Goal: Transaction & Acquisition: Obtain resource

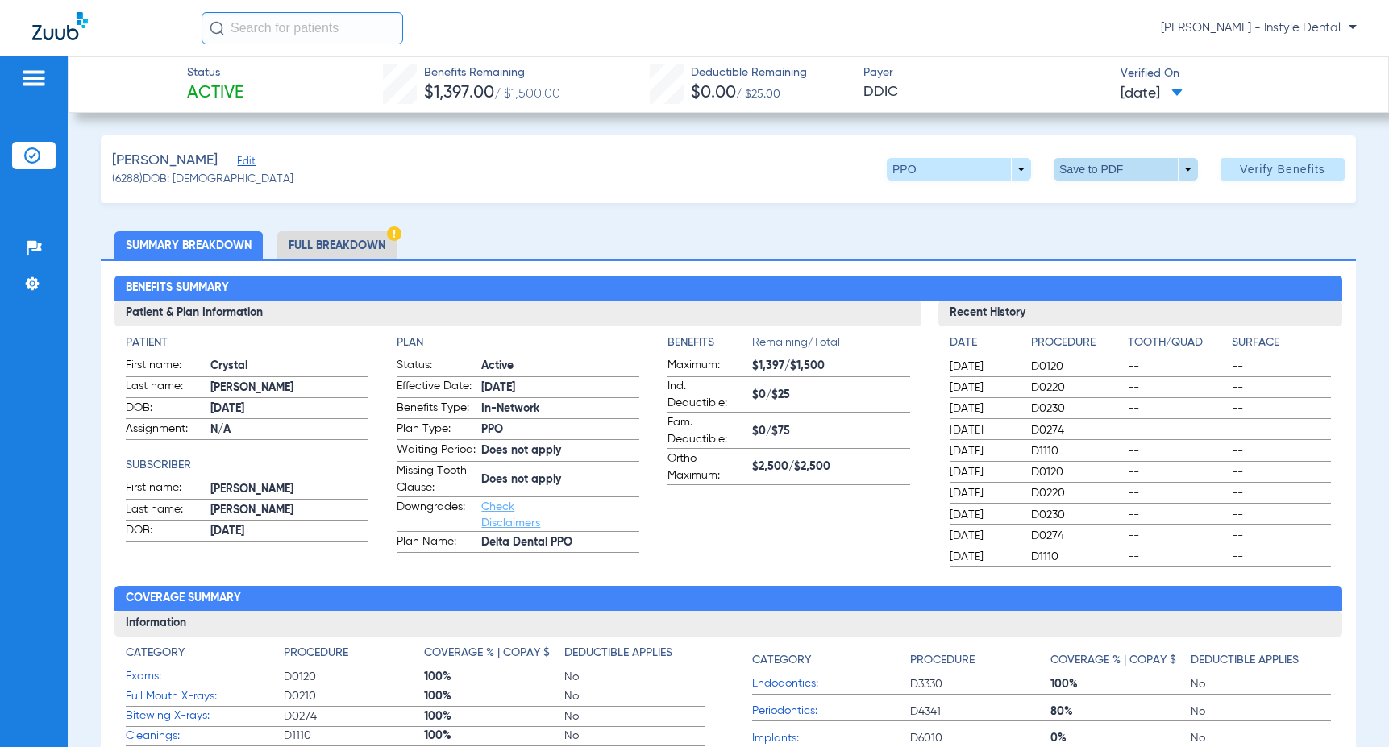
click at [1109, 171] on span at bounding box center [1126, 169] width 39 height 39
click at [1100, 206] on span "Save to PDF" at bounding box center [1120, 201] width 64 height 11
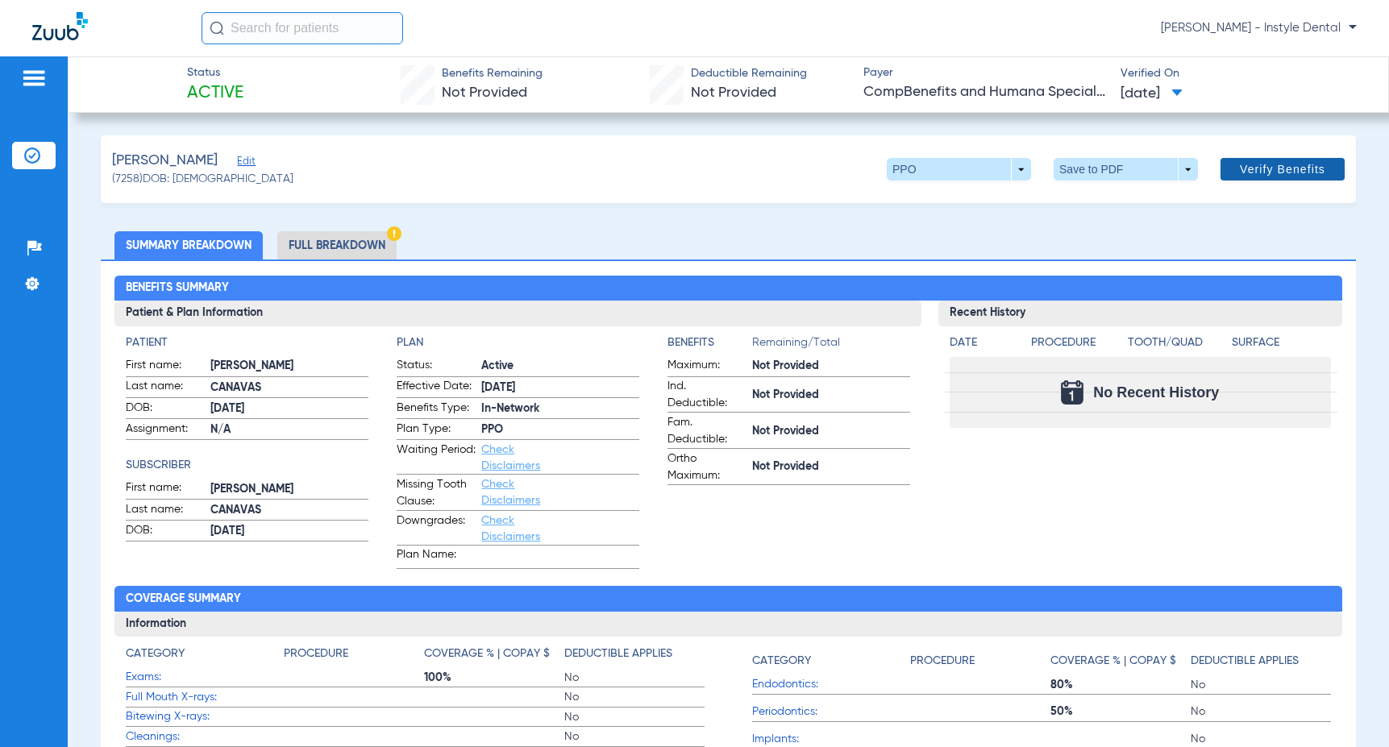
click at [1287, 169] on span "Verify Benefits" at bounding box center [1282, 169] width 85 height 13
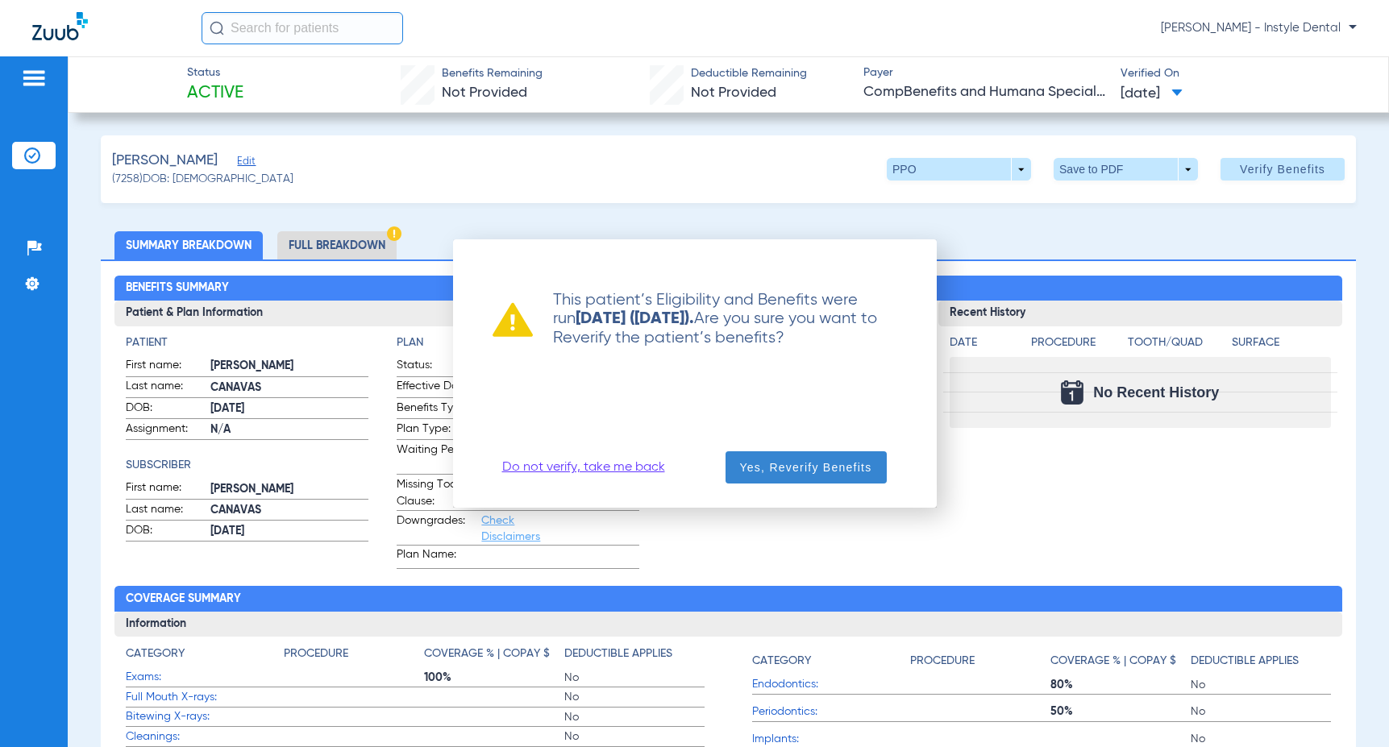
click at [847, 464] on span "Yes, Reverify Benefits" at bounding box center [806, 468] width 132 height 16
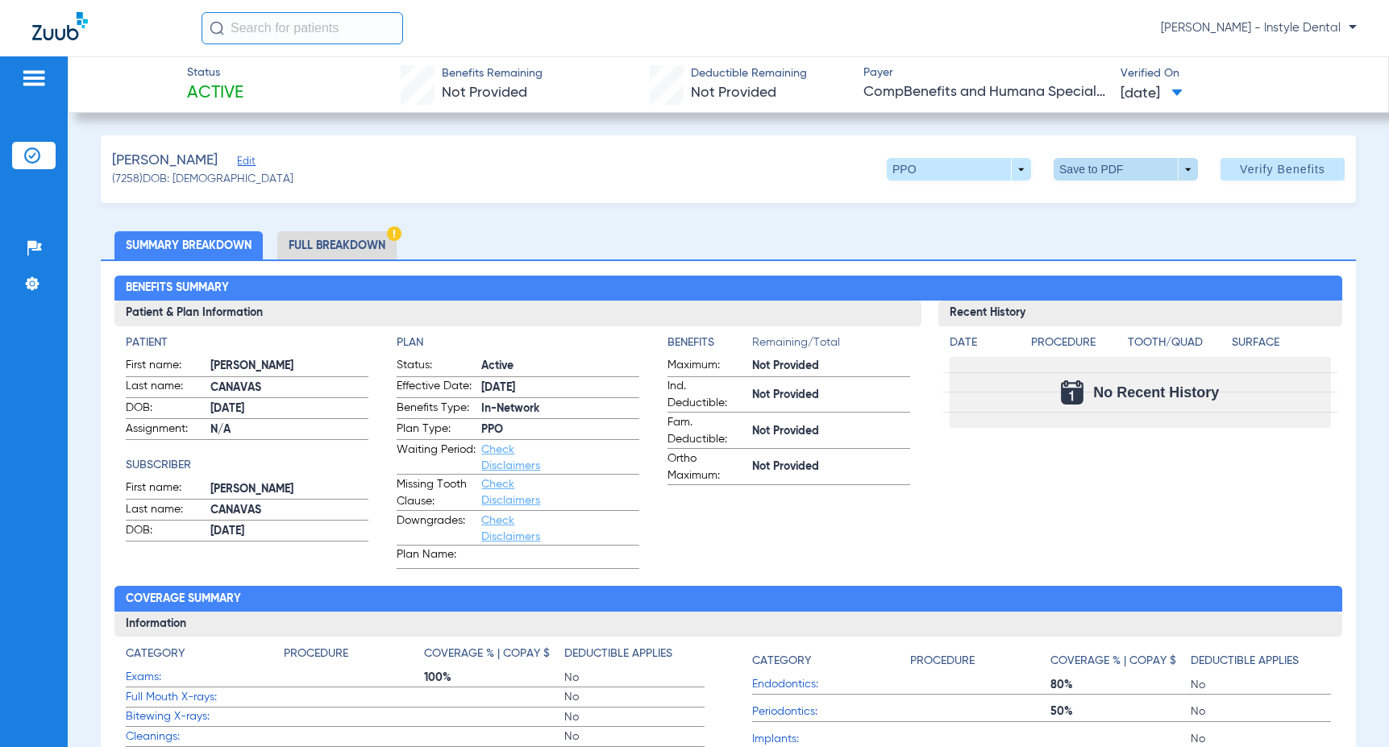
click at [1126, 164] on span at bounding box center [1126, 169] width 39 height 39
click at [1116, 200] on span "Save to PDF" at bounding box center [1120, 201] width 64 height 11
